Goal: Information Seeking & Learning: Learn about a topic

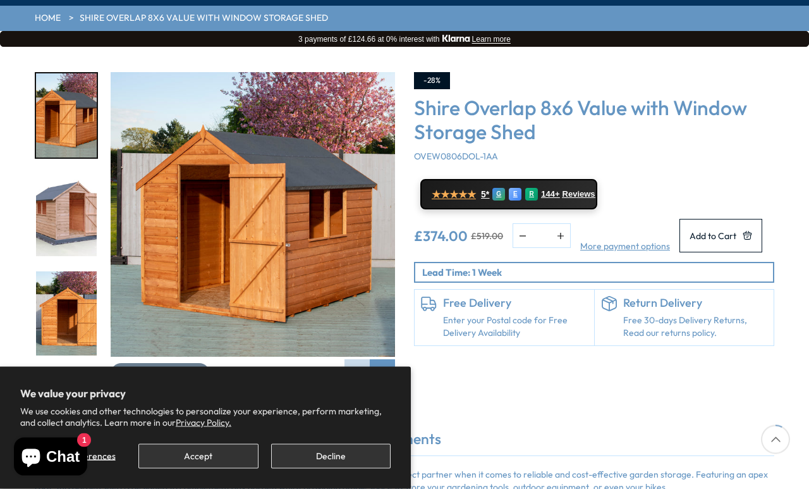
scroll to position [175, 0]
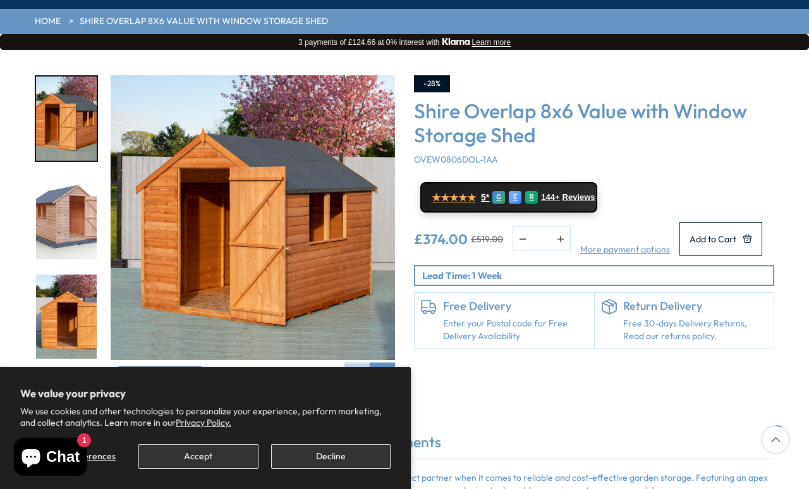
click at [391, 362] on div "Next slide" at bounding box center [382, 374] width 25 height 25
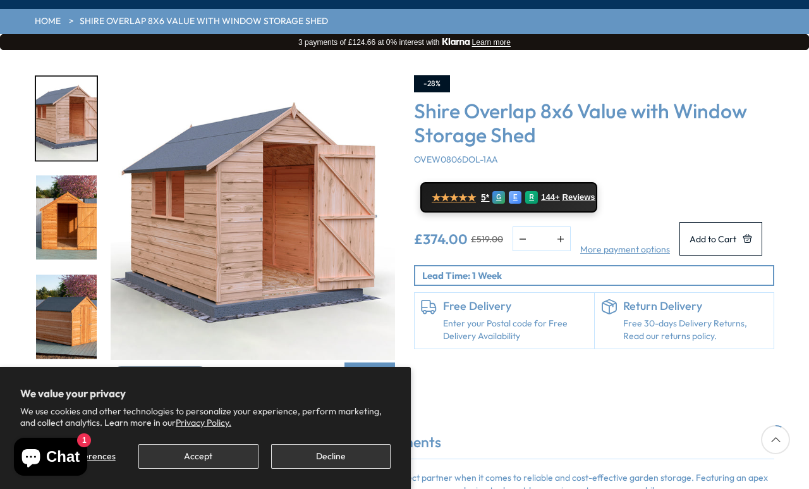
click at [380, 362] on div "Next slide" at bounding box center [382, 374] width 25 height 25
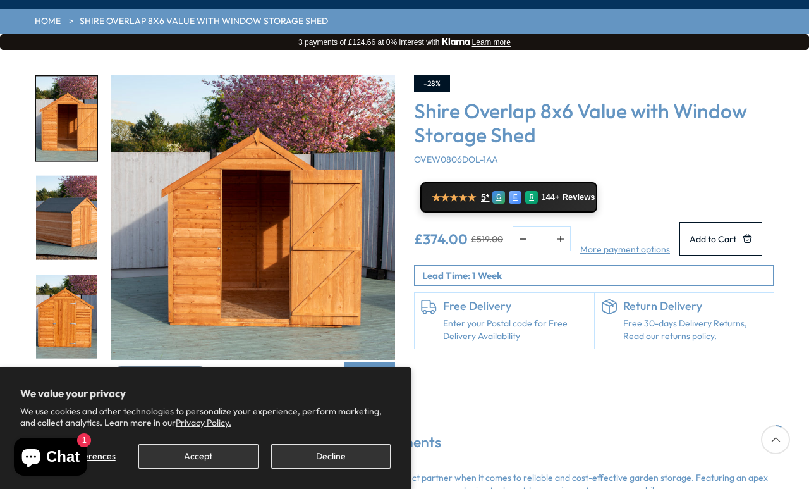
click at [378, 362] on div "Next slide" at bounding box center [382, 374] width 25 height 25
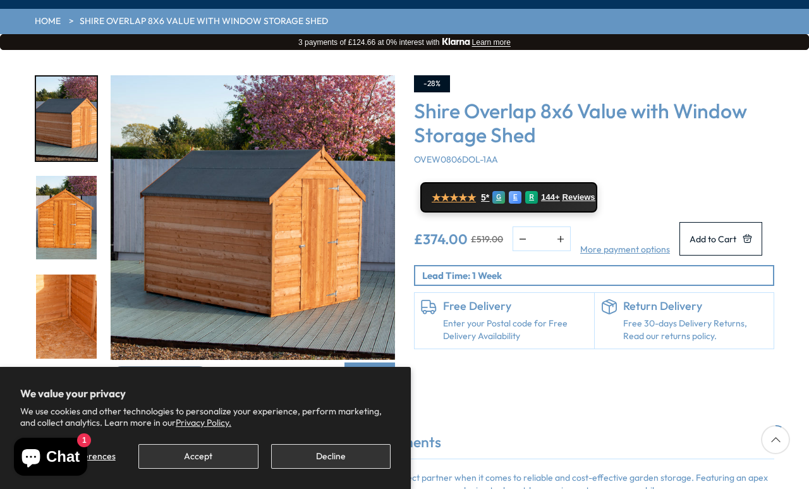
click at [379, 362] on div "Next slide" at bounding box center [382, 374] width 25 height 25
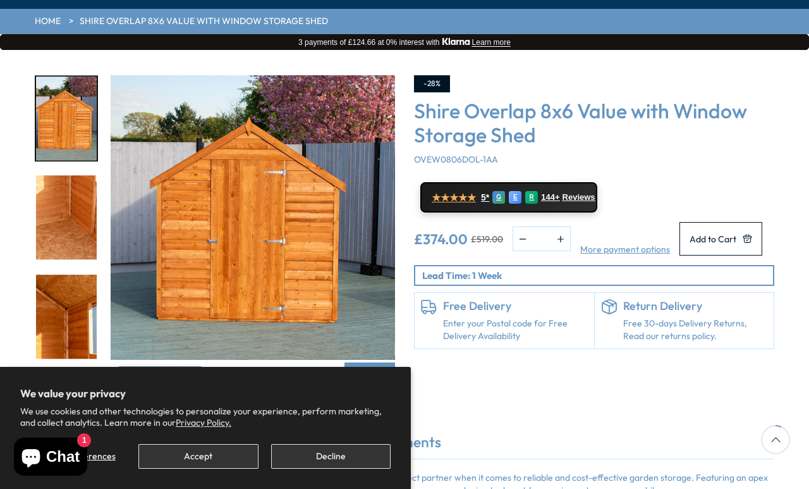
click at [379, 362] on div "Next slide" at bounding box center [382, 374] width 25 height 25
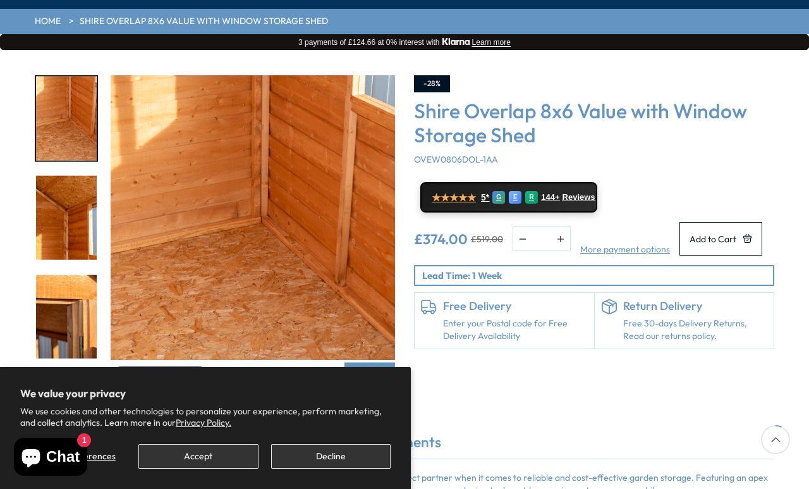
click at [381, 362] on div "Next slide" at bounding box center [382, 374] width 25 height 25
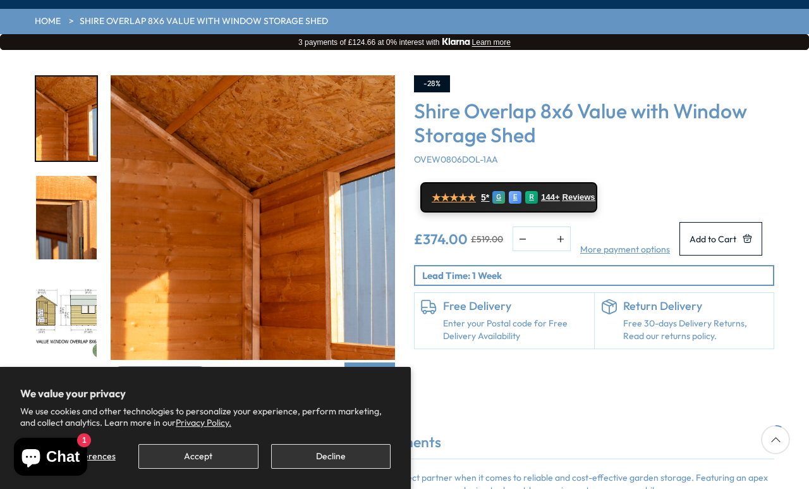
click at [391, 362] on div "Next slide" at bounding box center [382, 374] width 25 height 25
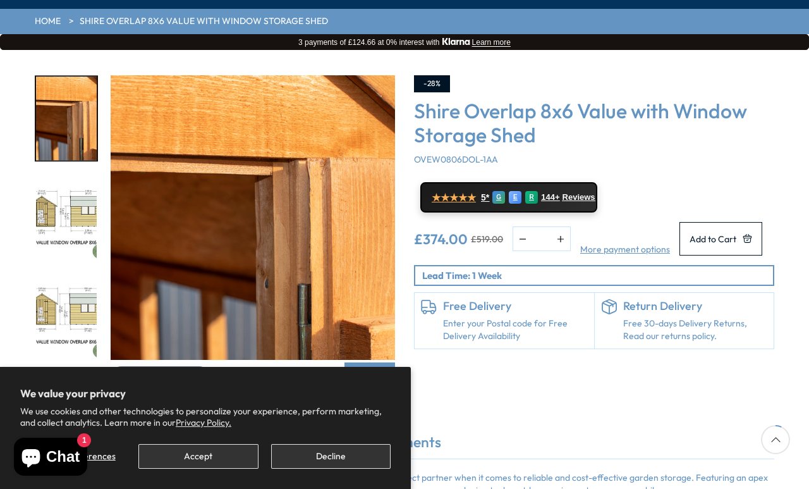
click at [379, 362] on div "Next slide" at bounding box center [382, 374] width 25 height 25
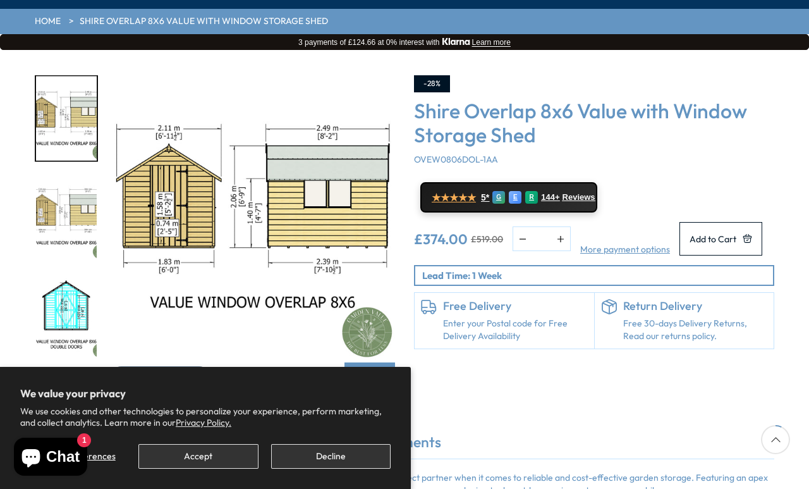
click at [379, 362] on div "Next slide" at bounding box center [382, 374] width 25 height 25
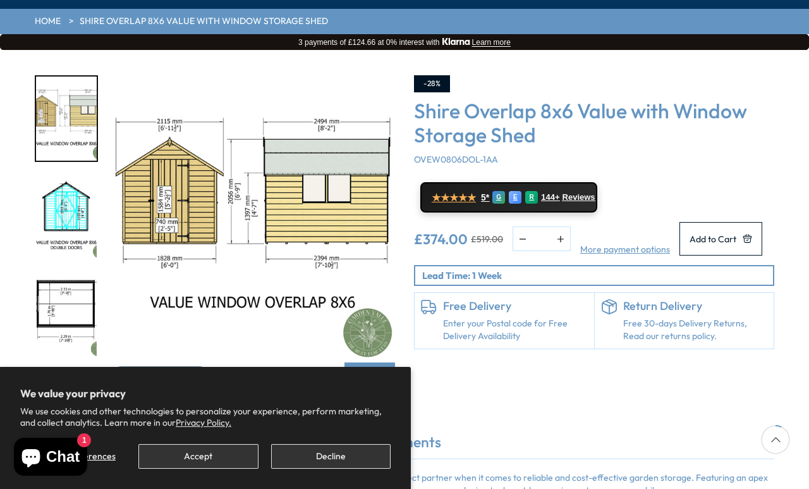
click at [376, 362] on div "Next slide" at bounding box center [382, 374] width 25 height 25
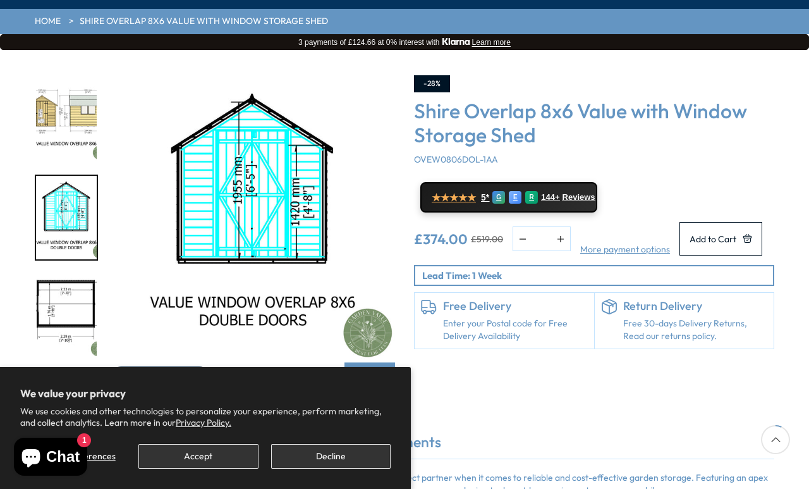
click at [379, 362] on div "Next slide" at bounding box center [382, 374] width 25 height 25
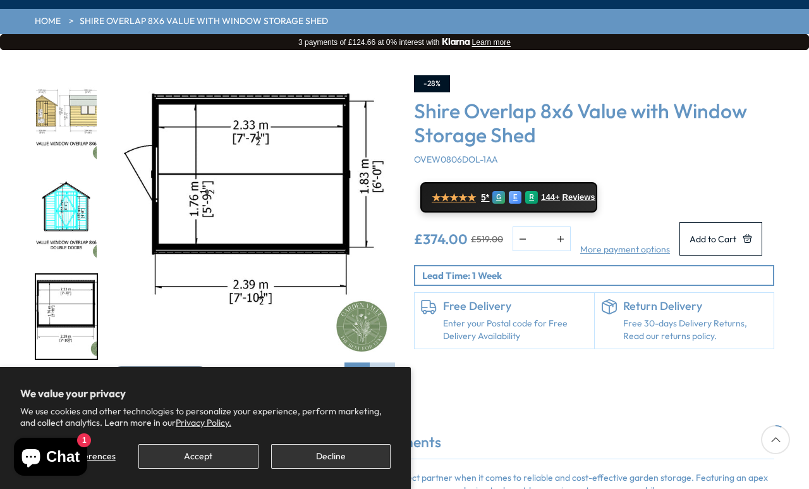
click at [378, 362] on div "Next slide" at bounding box center [382, 374] width 25 height 25
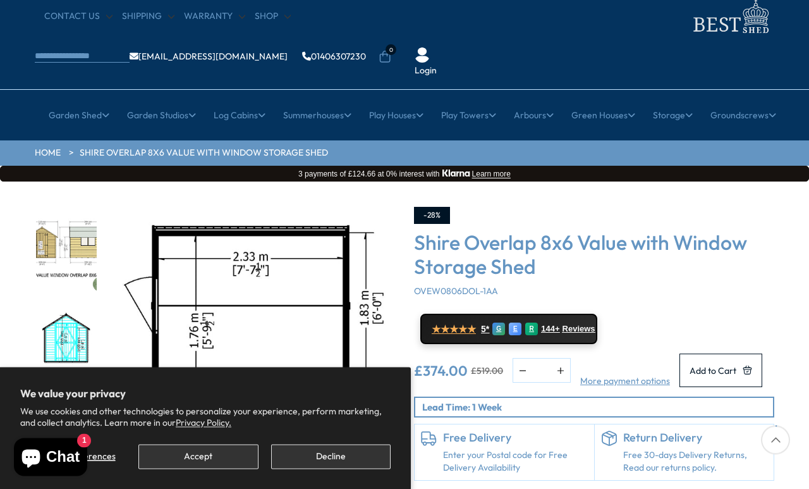
scroll to position [37, 0]
